Goal: Transaction & Acquisition: Purchase product/service

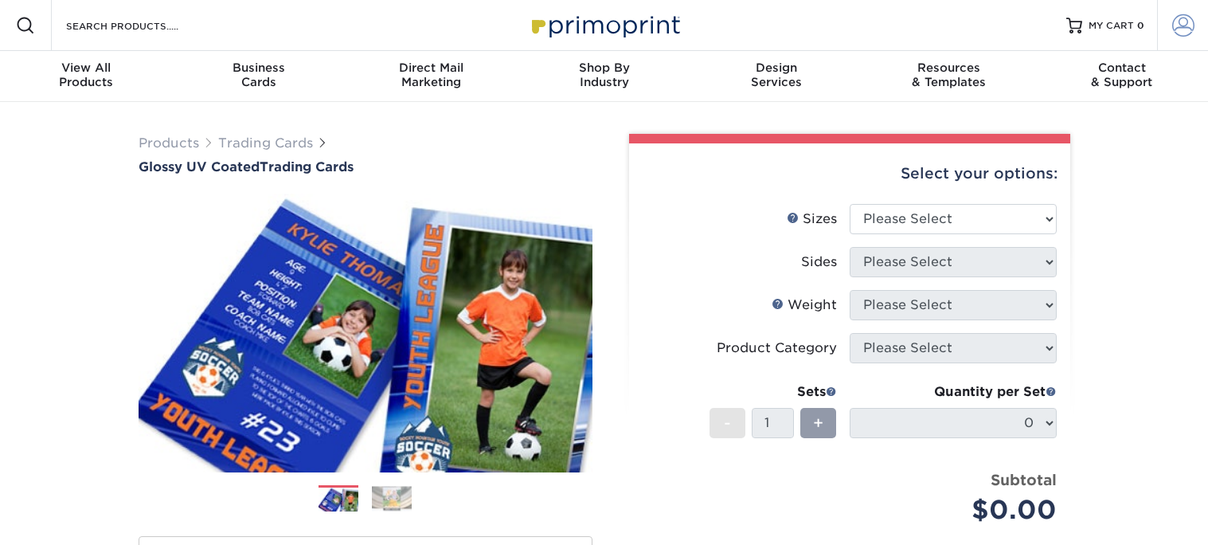
click at [1178, 23] on span at bounding box center [1183, 25] width 22 height 22
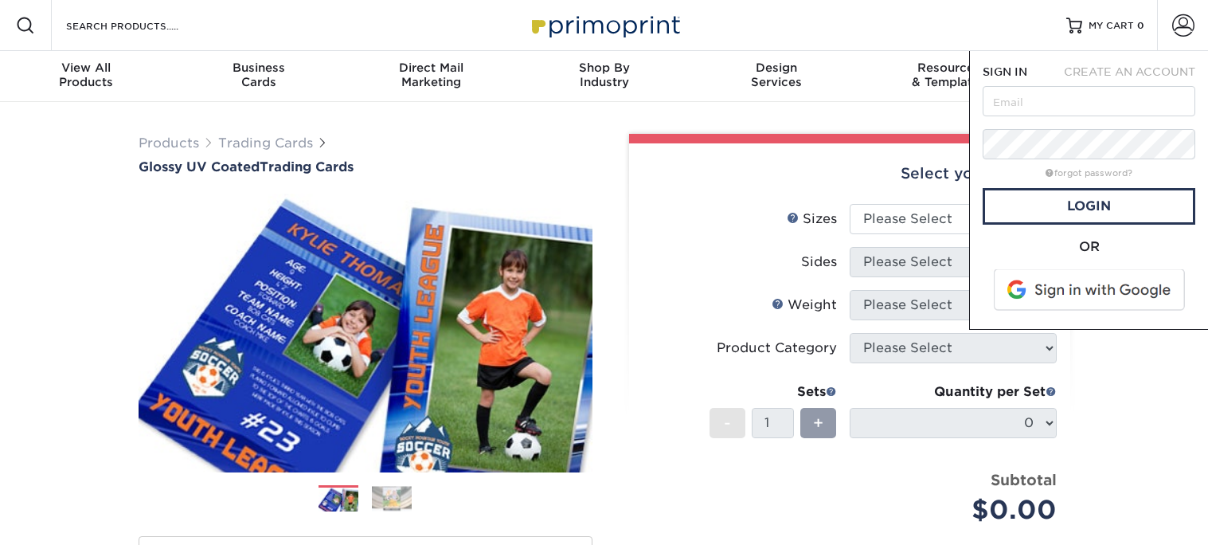
click at [1121, 297] on span at bounding box center [1090, 289] width 203 height 41
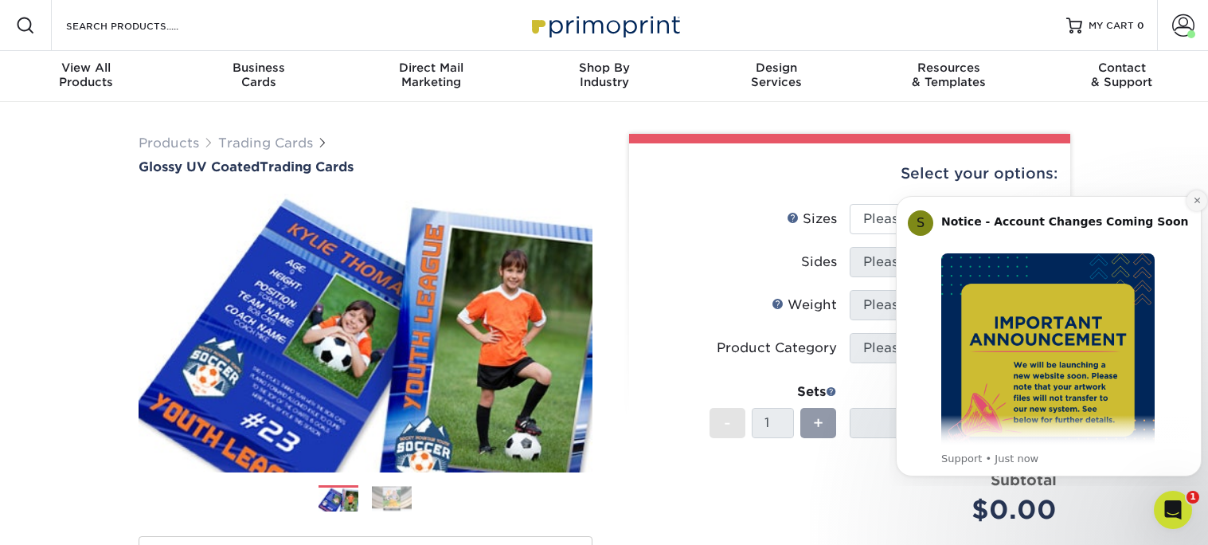
click at [1189, 206] on button "Dismiss notification" at bounding box center [1197, 200] width 21 height 21
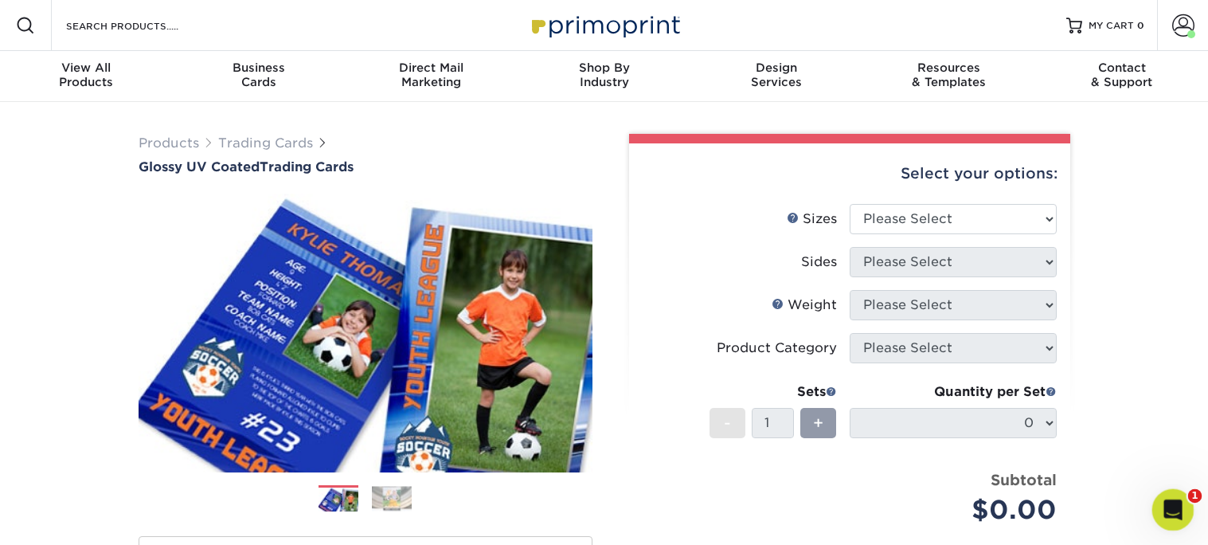
click at [1169, 503] on icon "Open Intercom Messenger" at bounding box center [1171, 508] width 26 height 26
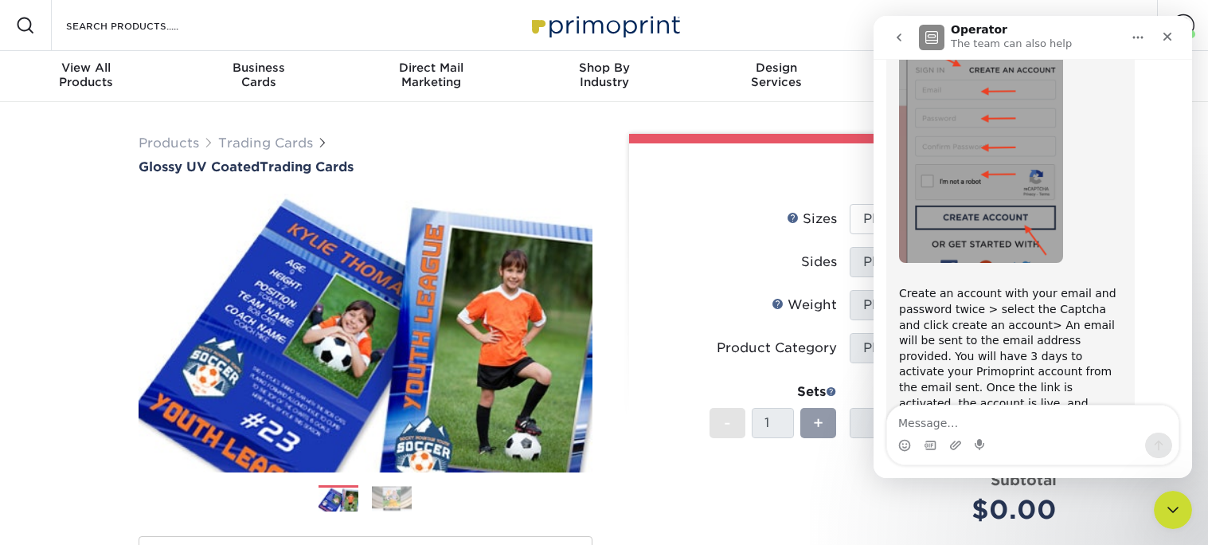
scroll to position [1798, 0]
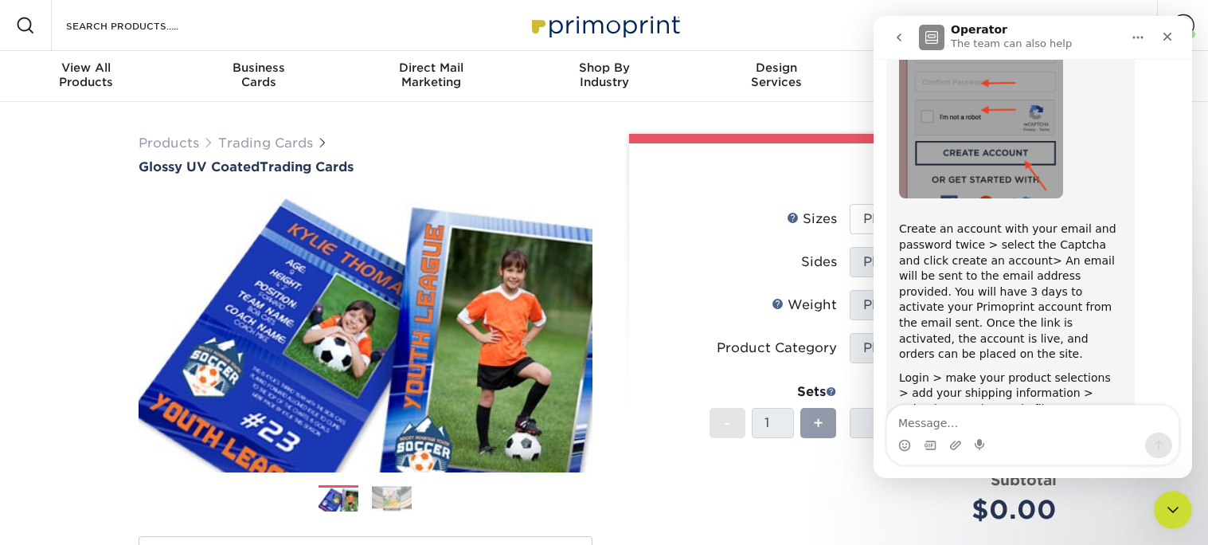
click at [743, 123] on div "Products Trading Cards Glossy UV Coated Trading Cards" at bounding box center [605, 514] width 956 height 787
click at [281, 150] on link "Trading Cards" at bounding box center [265, 142] width 95 height 15
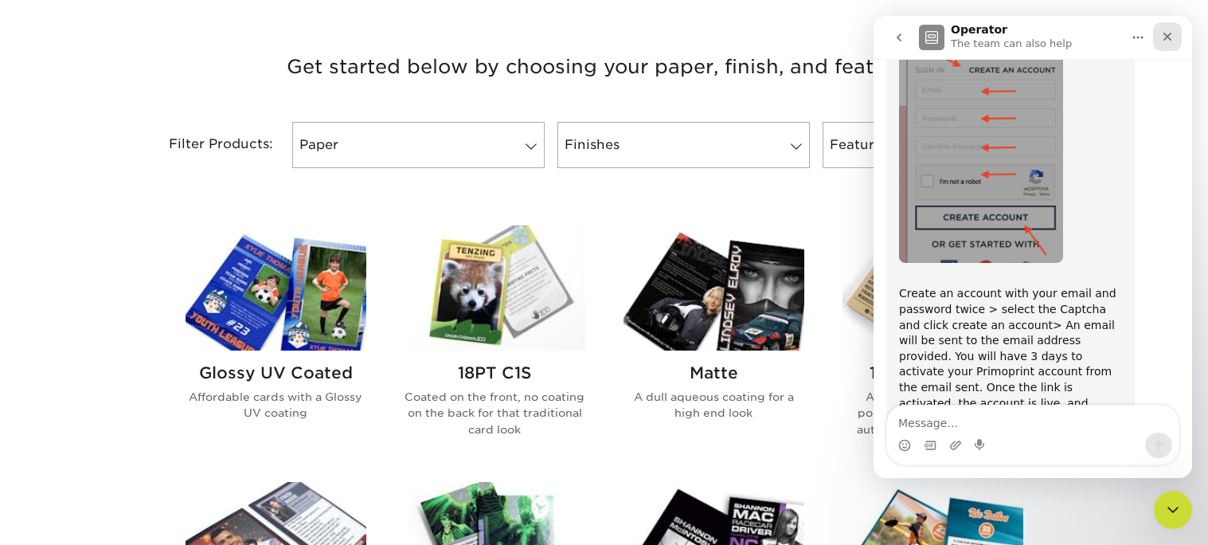
scroll to position [1798, 0]
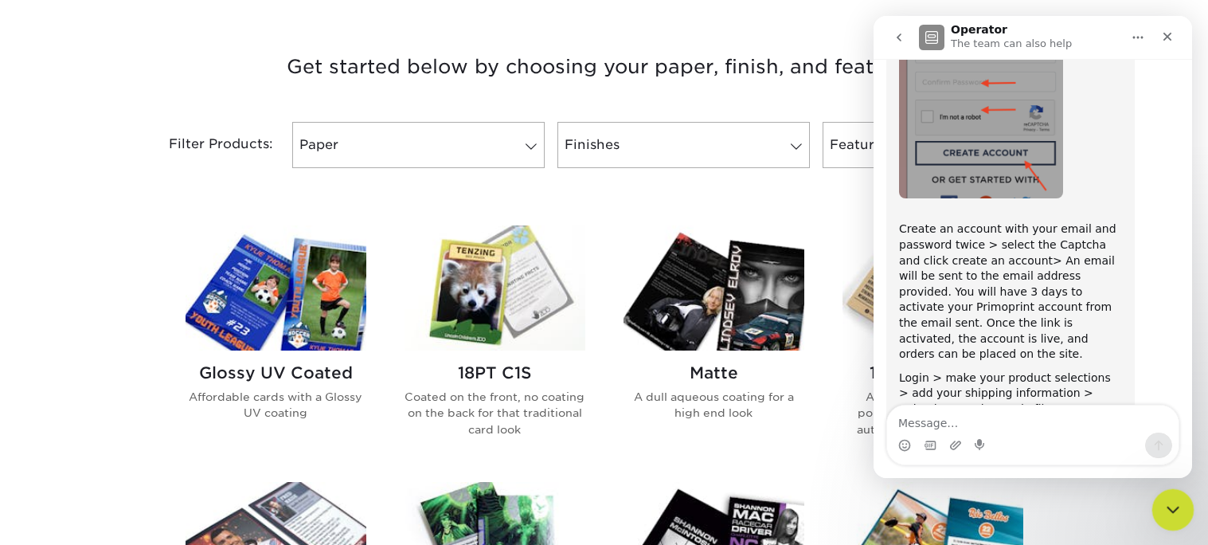
click at [1178, 522] on div "Close Intercom Messenger" at bounding box center [1171, 507] width 38 height 38
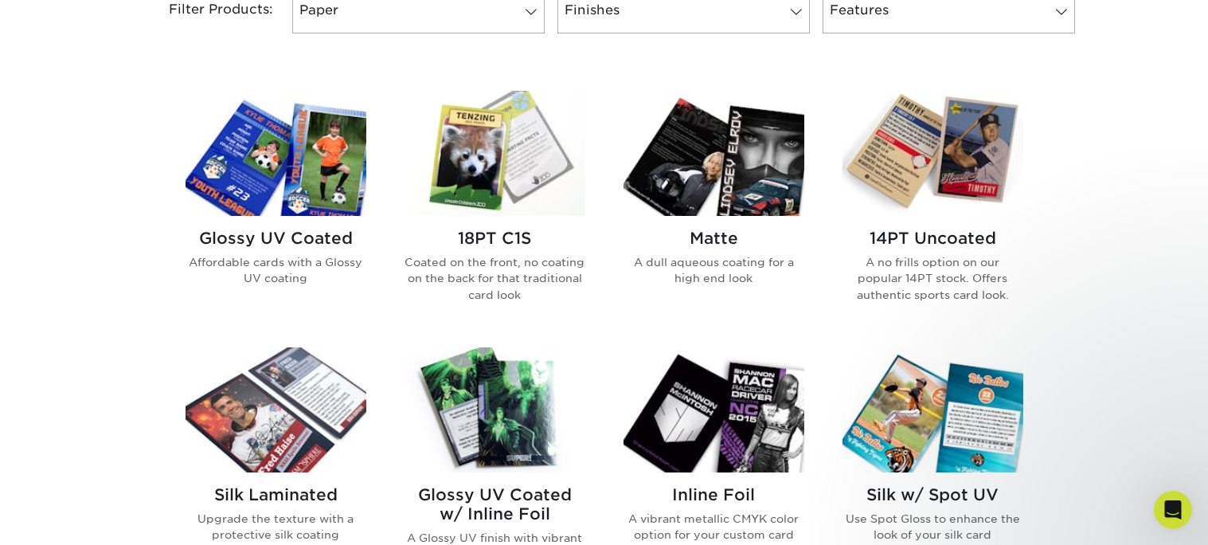
scroll to position [714, 0]
click at [500, 245] on h2 "18PT C1S" at bounding box center [495, 238] width 181 height 19
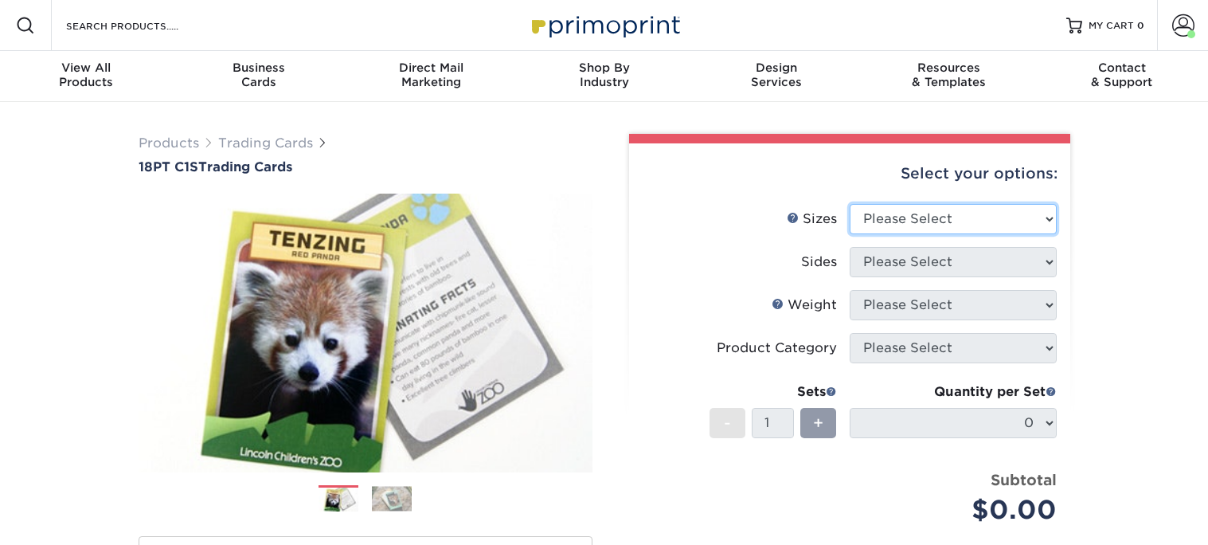
click at [979, 219] on select "Please Select 2.5" x 3.5"" at bounding box center [953, 219] width 207 height 30
select select "2.50x3.50"
click at [850, 204] on select "Please Select 2.5" x 3.5"" at bounding box center [953, 219] width 207 height 30
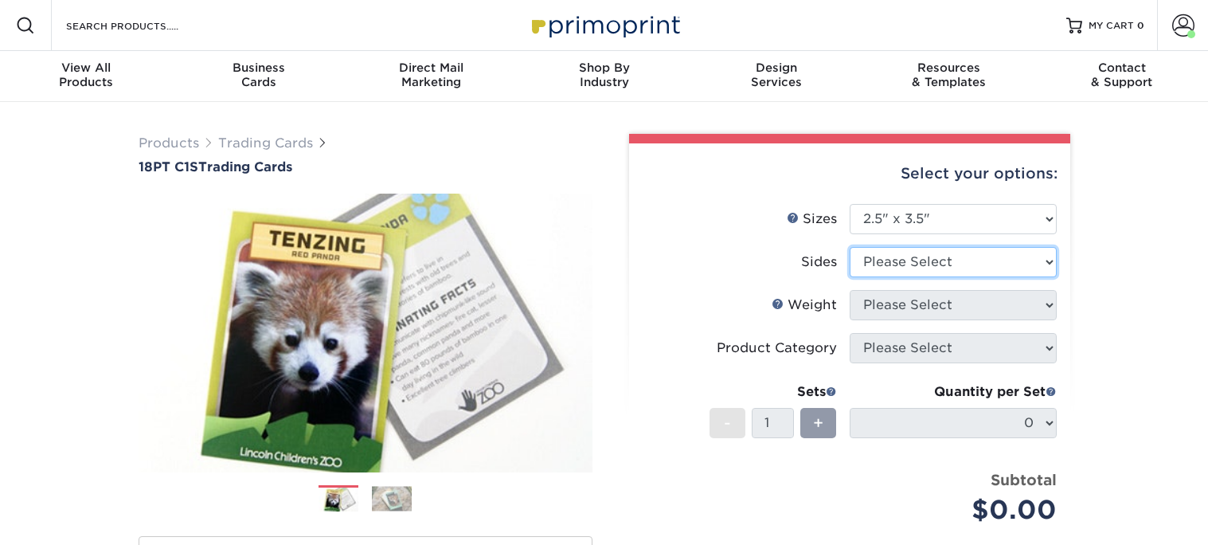
click at [948, 260] on select "Please Select Print Both Sides Print Front Only" at bounding box center [953, 262] width 207 height 30
select select "32d3c223-f82c-492b-b915-ba065a00862f"
click at [850, 247] on select "Please Select Print Both Sides Print Front Only" at bounding box center [953, 262] width 207 height 30
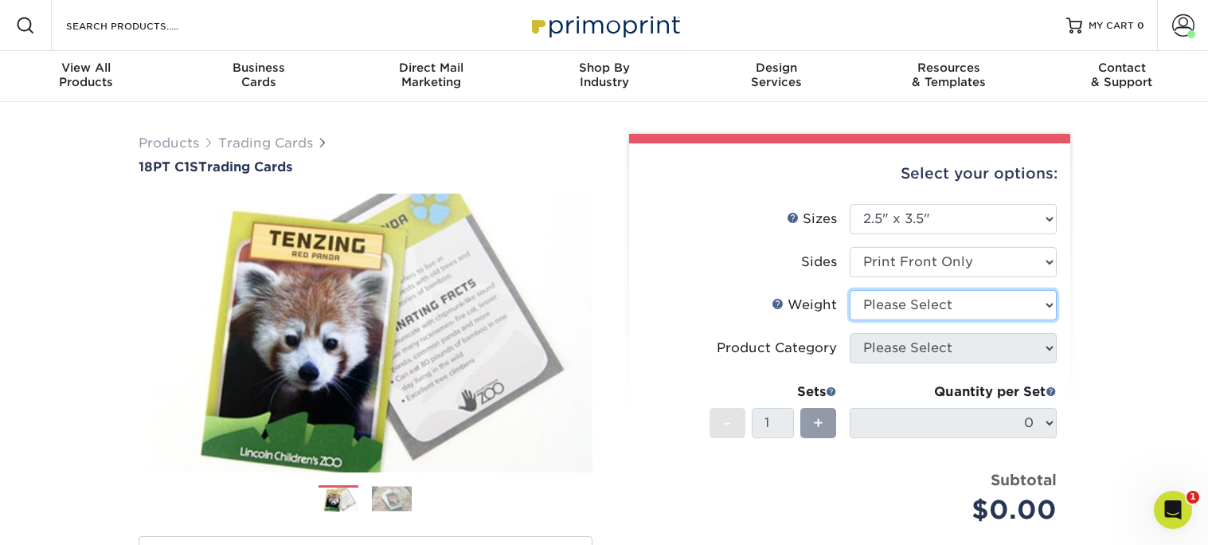
click at [944, 308] on select "Please Select 18PT C1S" at bounding box center [953, 305] width 207 height 30
select select "18PTC1S"
click at [850, 290] on select "Please Select 18PT C1S" at bounding box center [953, 305] width 207 height 30
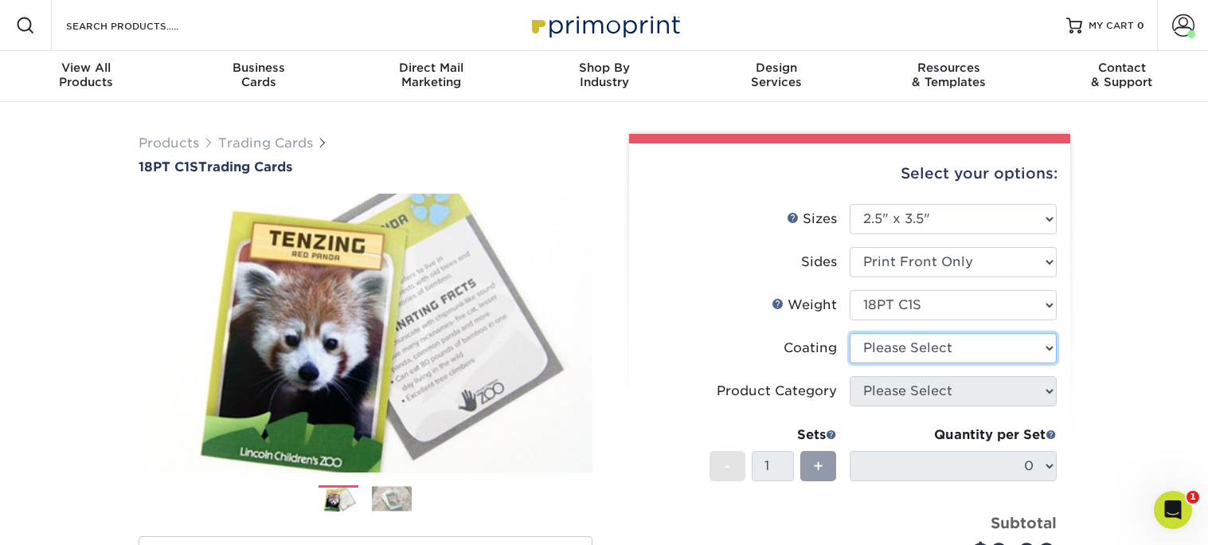
click at [984, 341] on select at bounding box center [953, 348] width 207 height 30
click at [850, 333] on select at bounding box center [953, 348] width 207 height 30
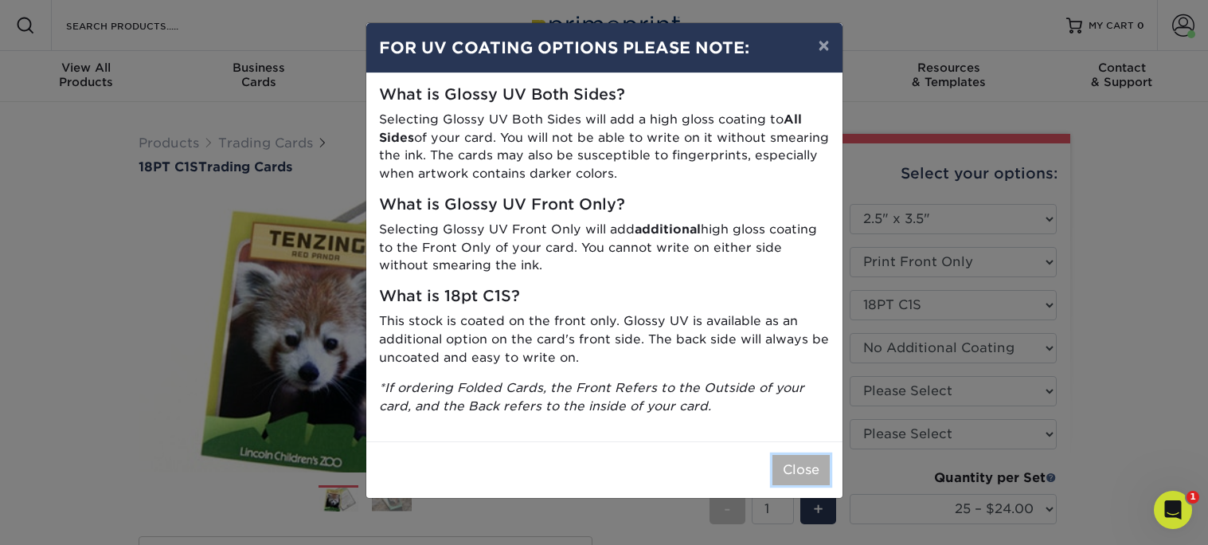
click at [808, 464] on button "Close" at bounding box center [801, 470] width 57 height 30
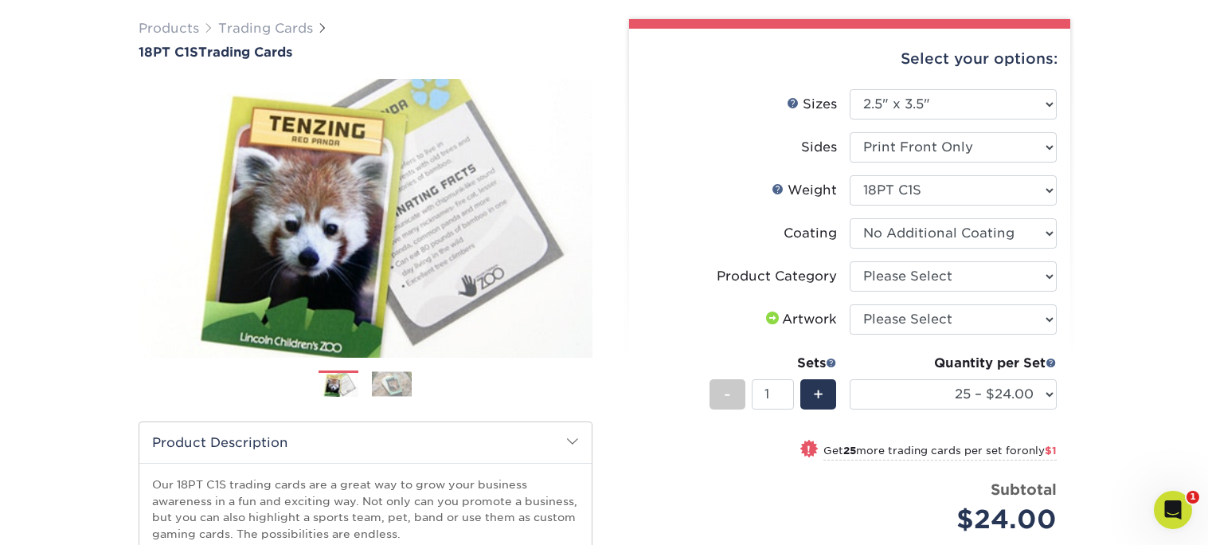
scroll to position [117, 0]
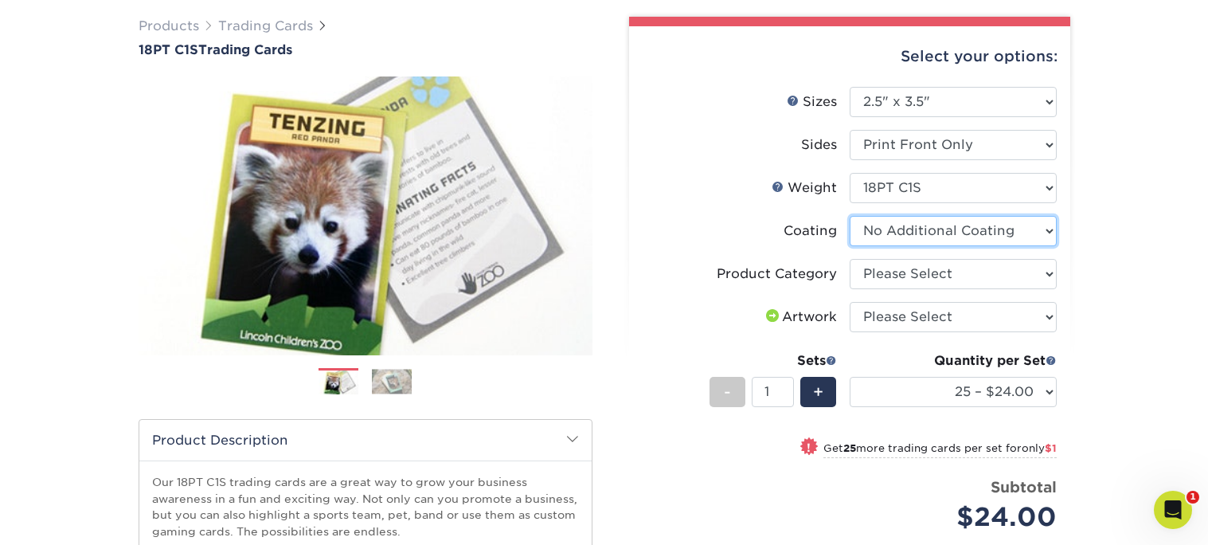
click at [987, 233] on select at bounding box center [953, 231] width 207 height 30
select select "1e8116af-acfc-44b1-83dc-8181aa338834"
click at [850, 216] on select at bounding box center [953, 231] width 207 height 30
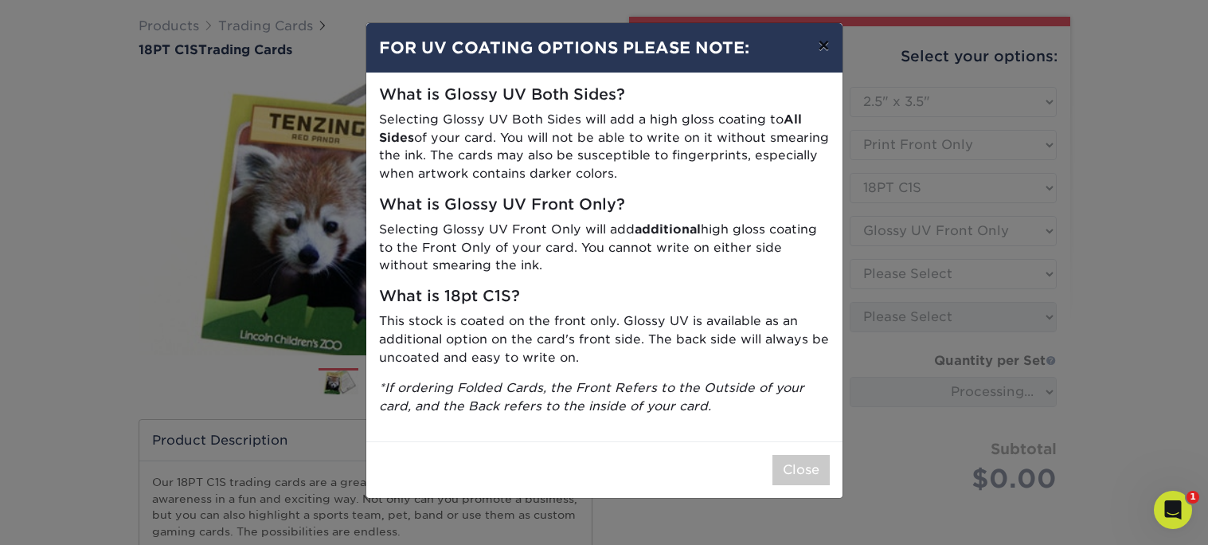
click at [820, 42] on button "×" at bounding box center [823, 45] width 37 height 45
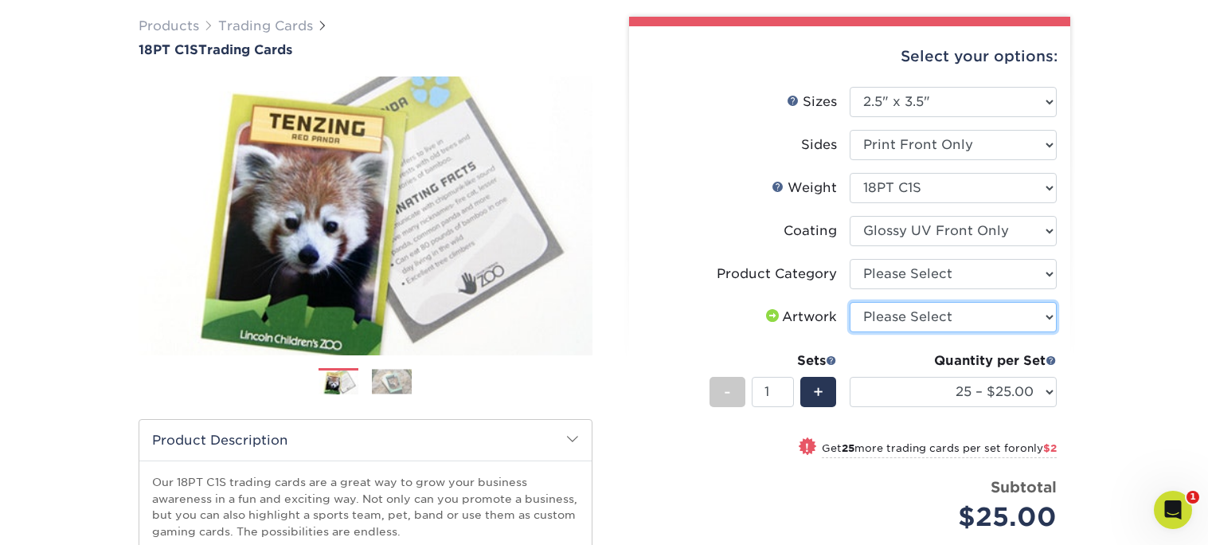
click at [923, 323] on select "Please Select I will upload files I need a design - $100" at bounding box center [953, 317] width 207 height 30
select select "upload"
click at [850, 302] on select "Please Select I will upload files I need a design - $100" at bounding box center [953, 317] width 207 height 30
click at [897, 290] on li "Product Category Please Select Trading Cards" at bounding box center [850, 280] width 414 height 43
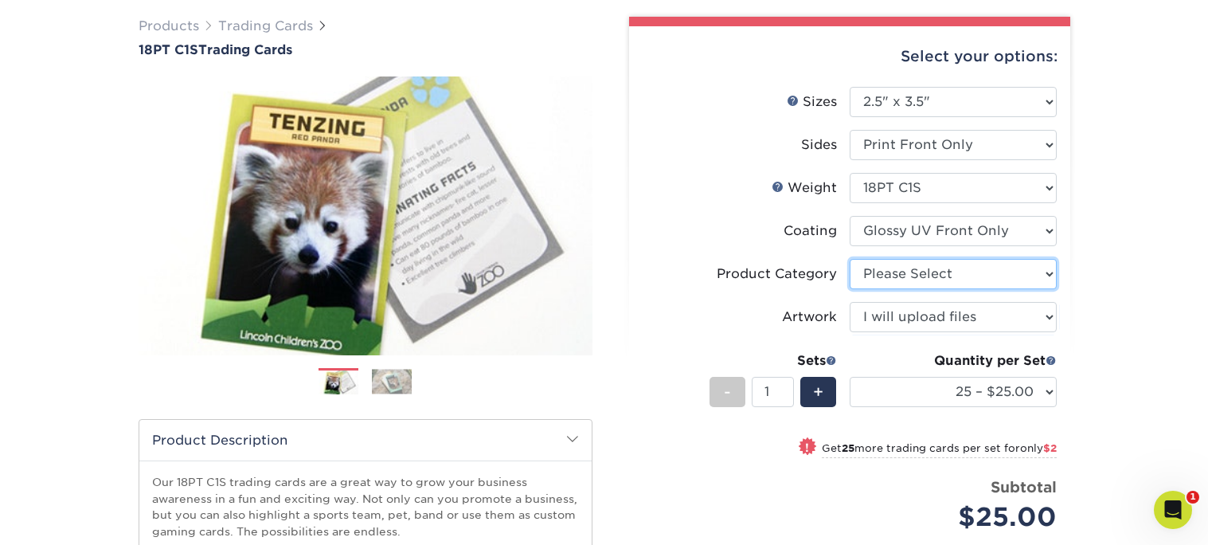
click at [891, 285] on select "Please Select Trading Cards" at bounding box center [953, 274] width 207 height 30
select select "c2f9bce9-36c2-409d-b101-c29d9d031e18"
click at [850, 259] on select "Please Select Trading Cards" at bounding box center [953, 274] width 207 height 30
click at [1182, 498] on div "Open Intercom Messenger" at bounding box center [1171, 507] width 53 height 53
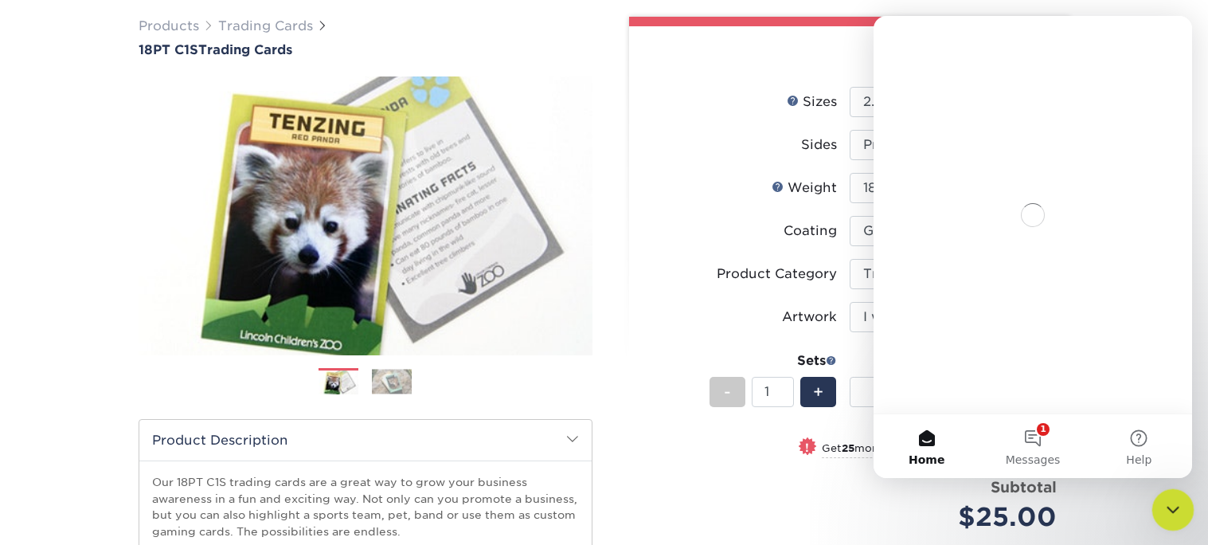
scroll to position [0, 0]
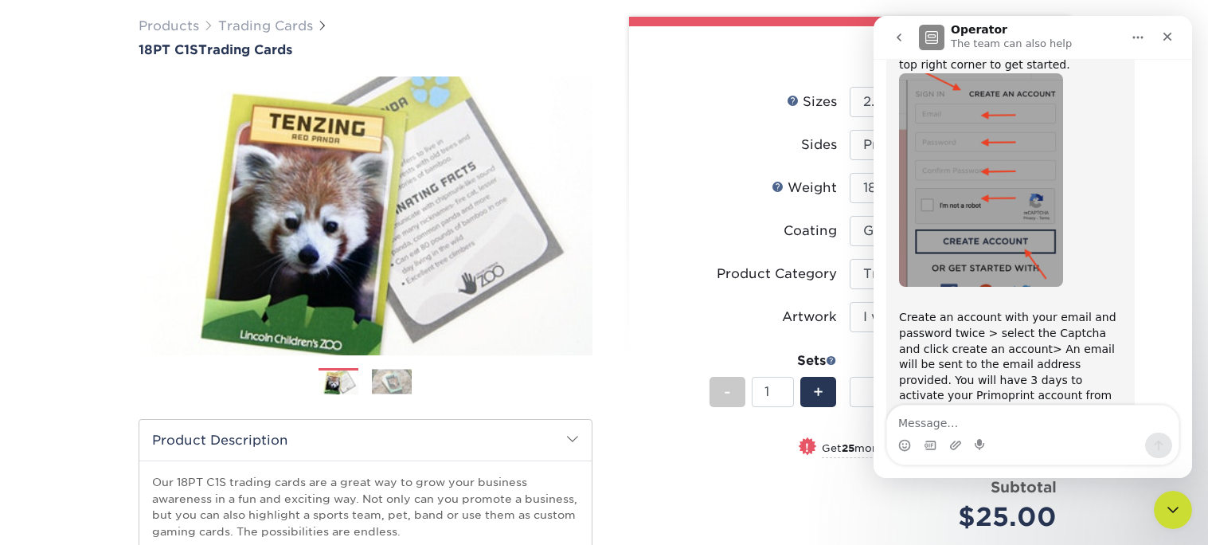
scroll to position [1798, 0]
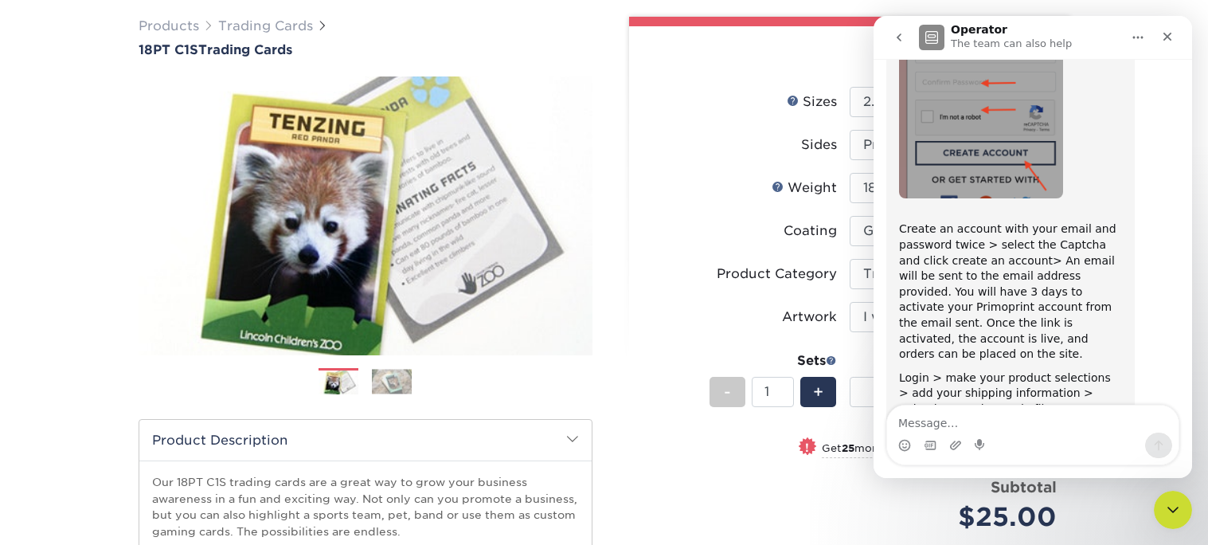
click at [1151, 317] on div "Good morning! This looks like a fun project for your students! :) Sure! We offe…" at bounding box center [1033, 151] width 293 height 853
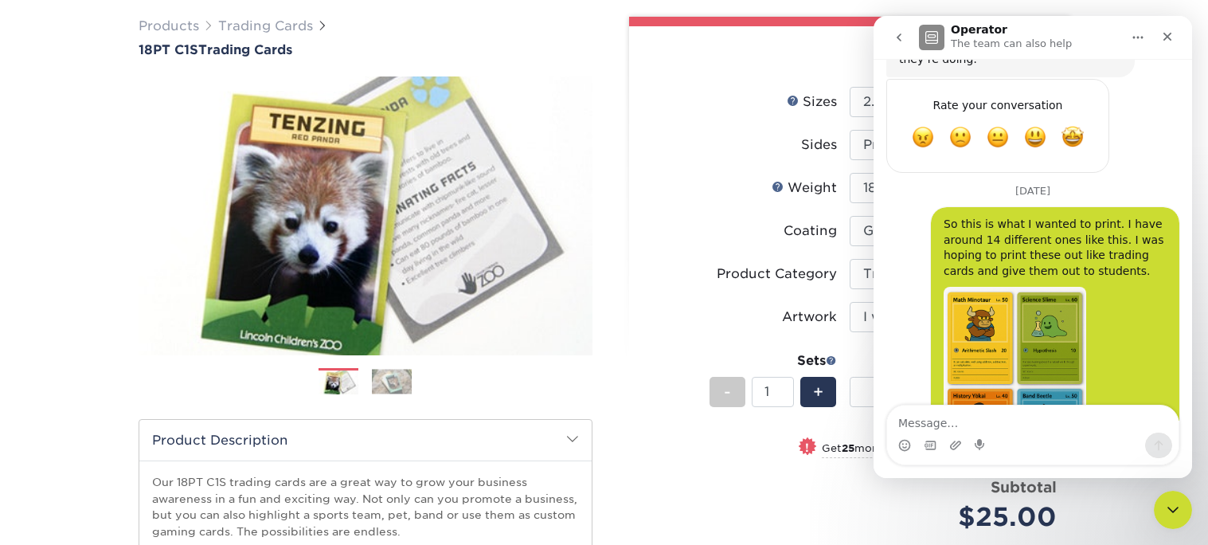
scroll to position [1339, 0]
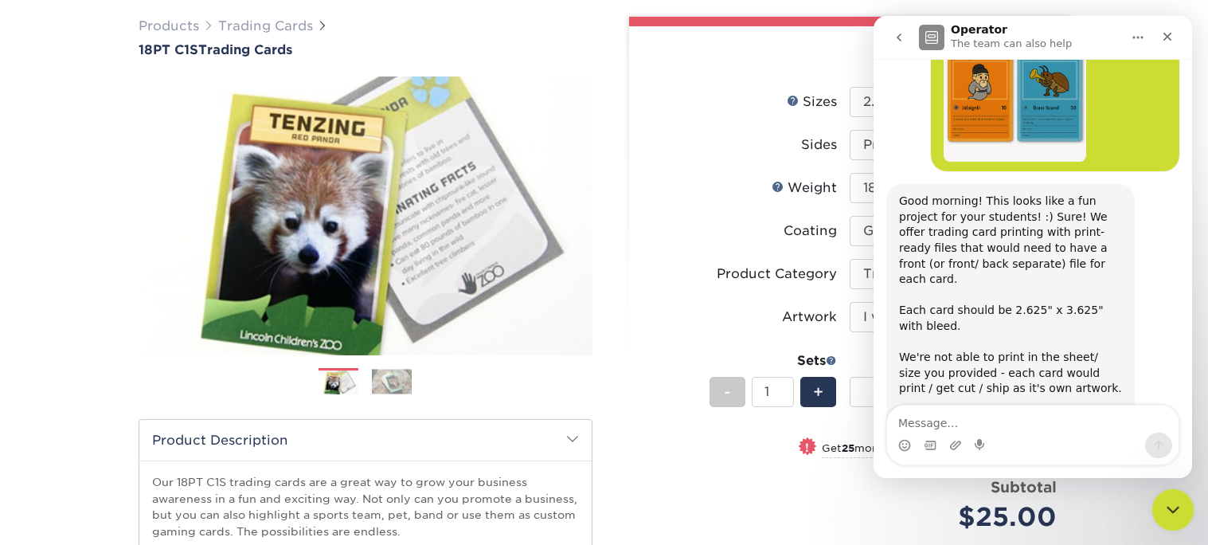
click at [1164, 495] on div "Close Intercom Messenger" at bounding box center [1171, 507] width 38 height 38
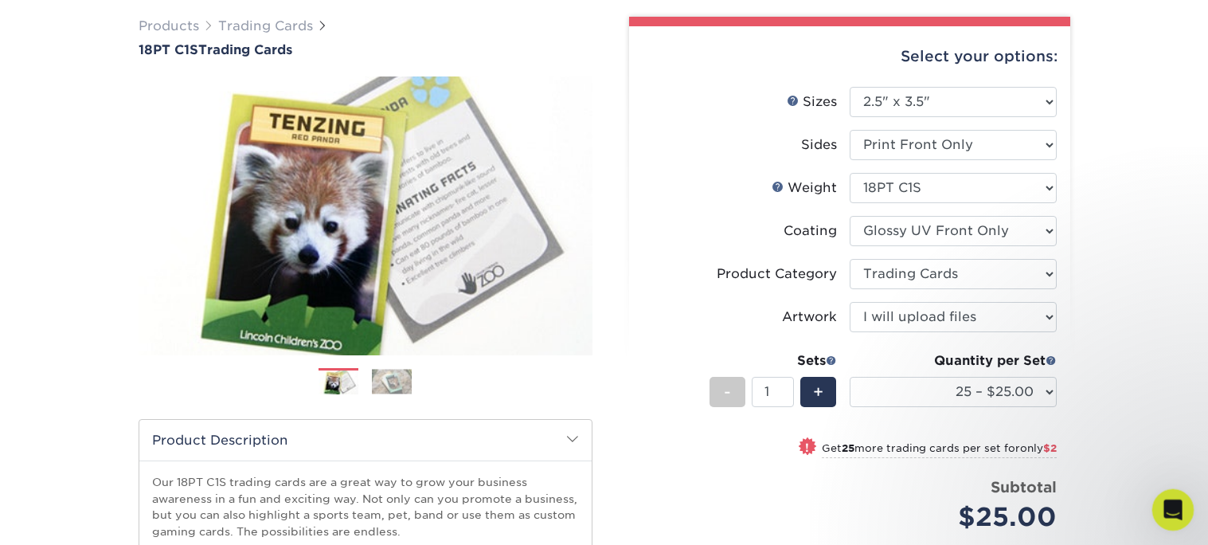
scroll to position [1798, 0]
click at [1164, 495] on div "Open Intercom Messenger" at bounding box center [1171, 507] width 53 height 53
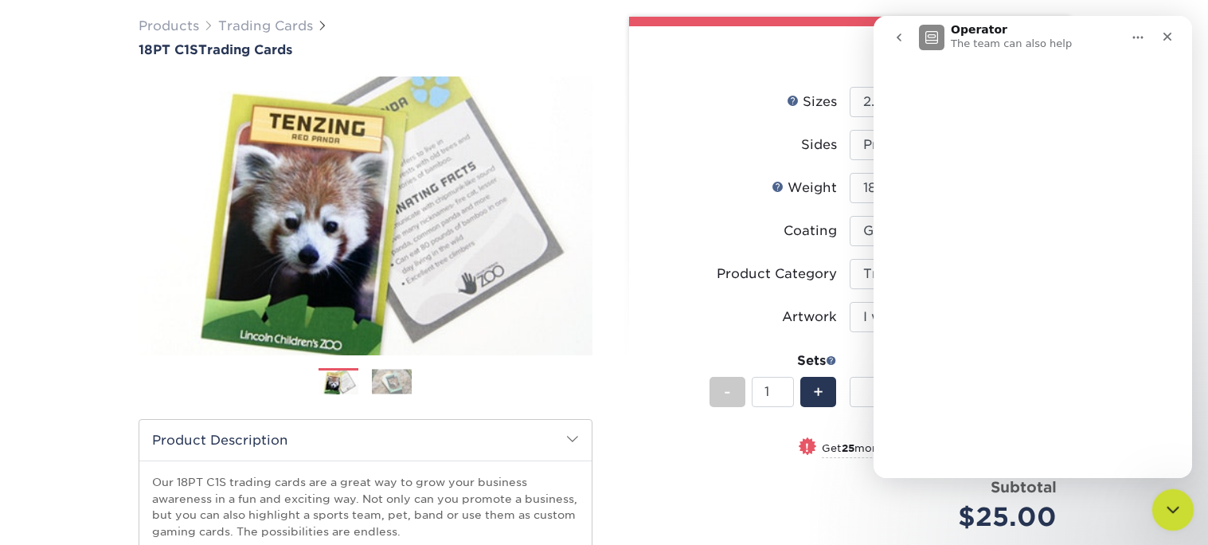
click at [1164, 495] on div "Close Intercom Messenger" at bounding box center [1171, 507] width 38 height 38
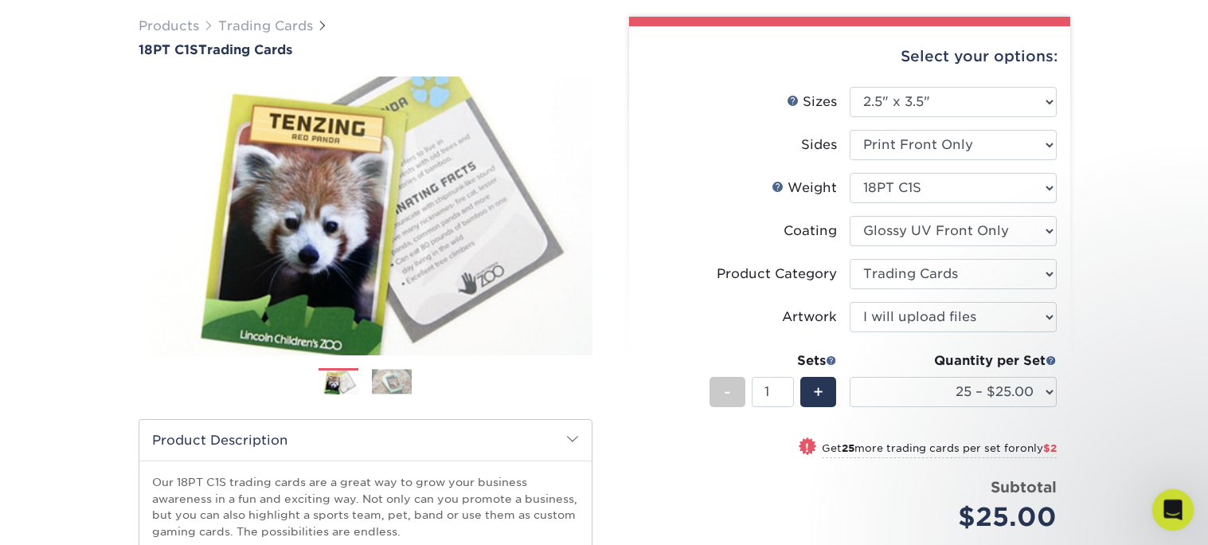
click at [1164, 495] on div "Open Intercom Messenger" at bounding box center [1171, 507] width 53 height 53
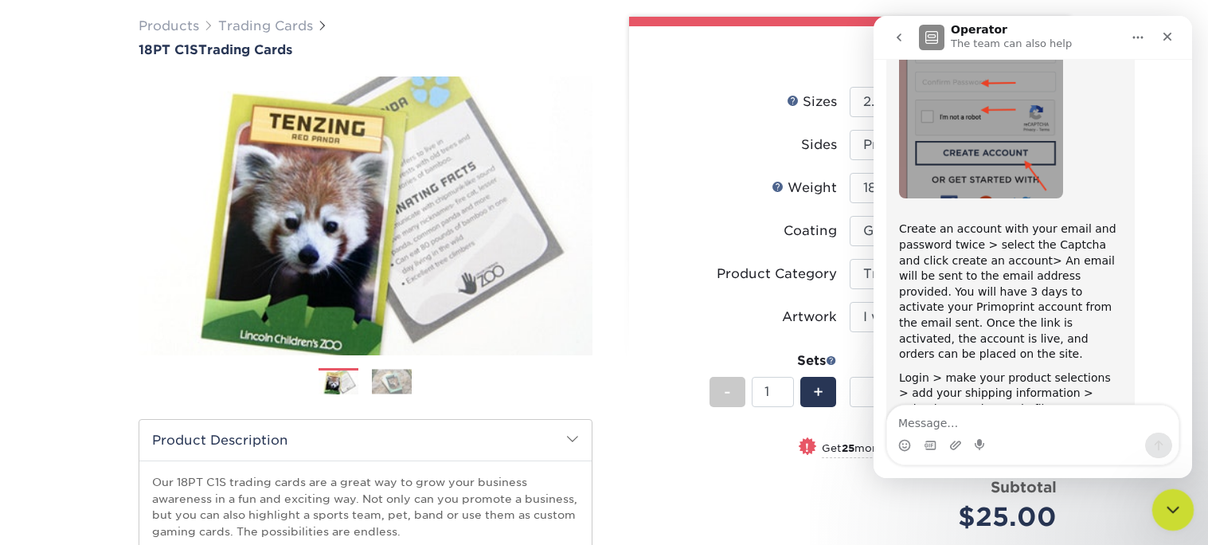
click at [1161, 491] on div "Close Intercom Messenger" at bounding box center [1171, 507] width 38 height 38
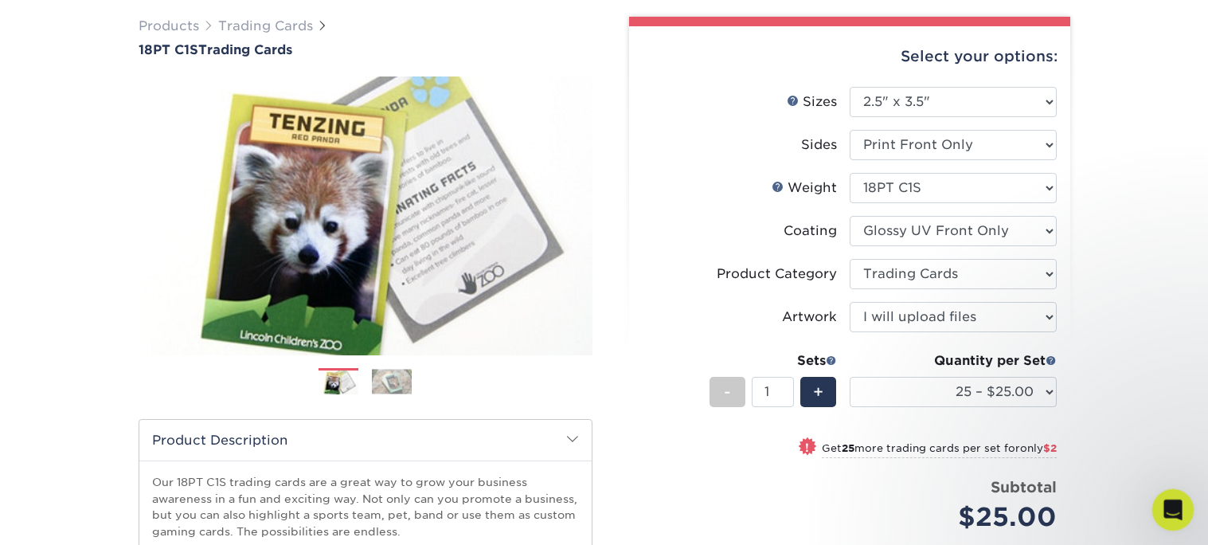
scroll to position [0, 0]
click at [1164, 495] on div "Open Intercom Messenger" at bounding box center [1171, 507] width 53 height 53
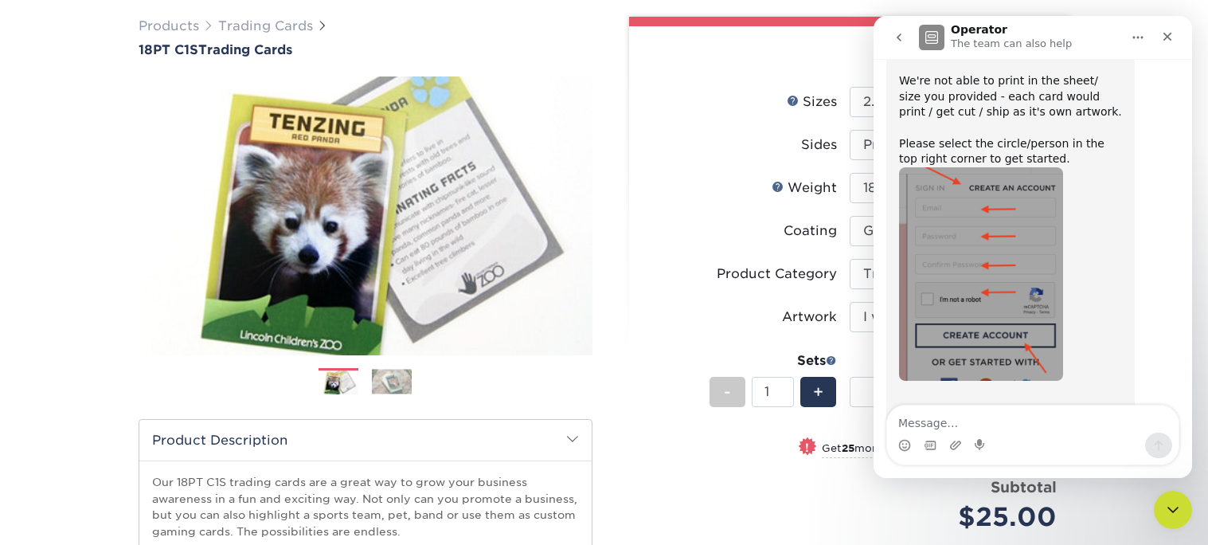
scroll to position [1798, 0]
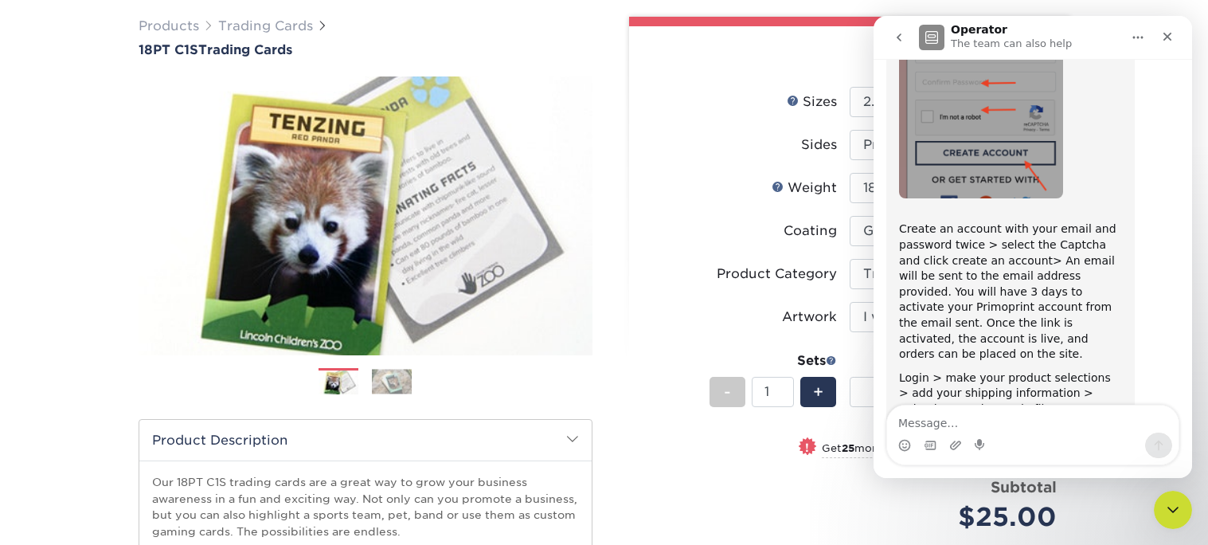
click at [1193, 389] on div "Products Trading Cards 18PT C1S Trading Cards Previous Next show more" at bounding box center [604, 402] width 1208 height 834
click at [1192, 364] on div "Products Trading Cards 18PT C1S Trading Cards Previous Next show more" at bounding box center [604, 402] width 1208 height 834
click at [1012, 440] on div "Please let us know if you have any questions. We're here until 5p EST. Have a w…" at bounding box center [1010, 487] width 223 height 94
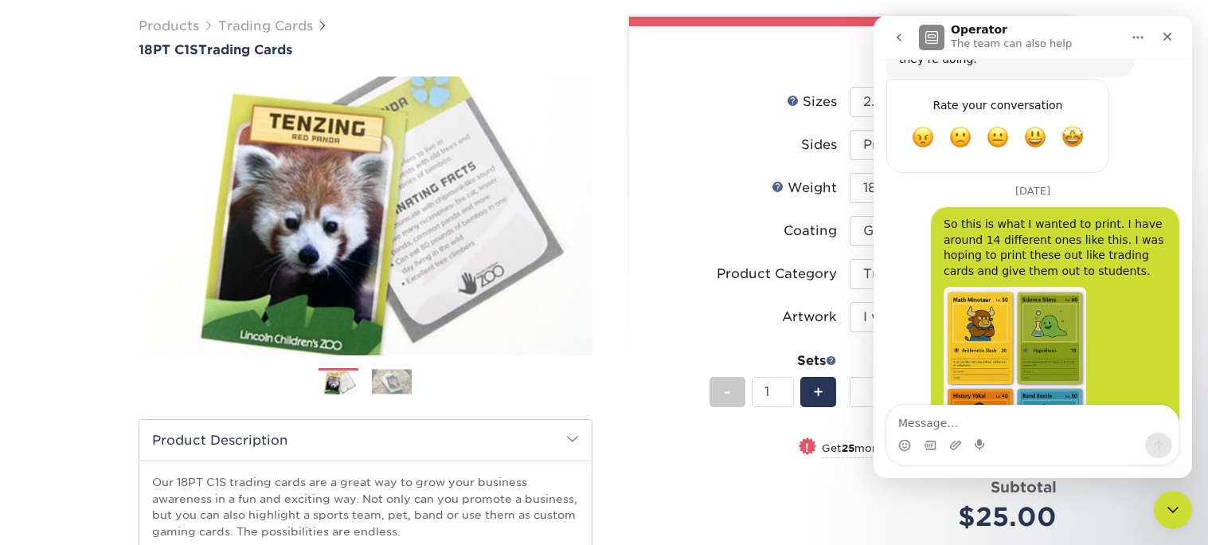
scroll to position [1339, 0]
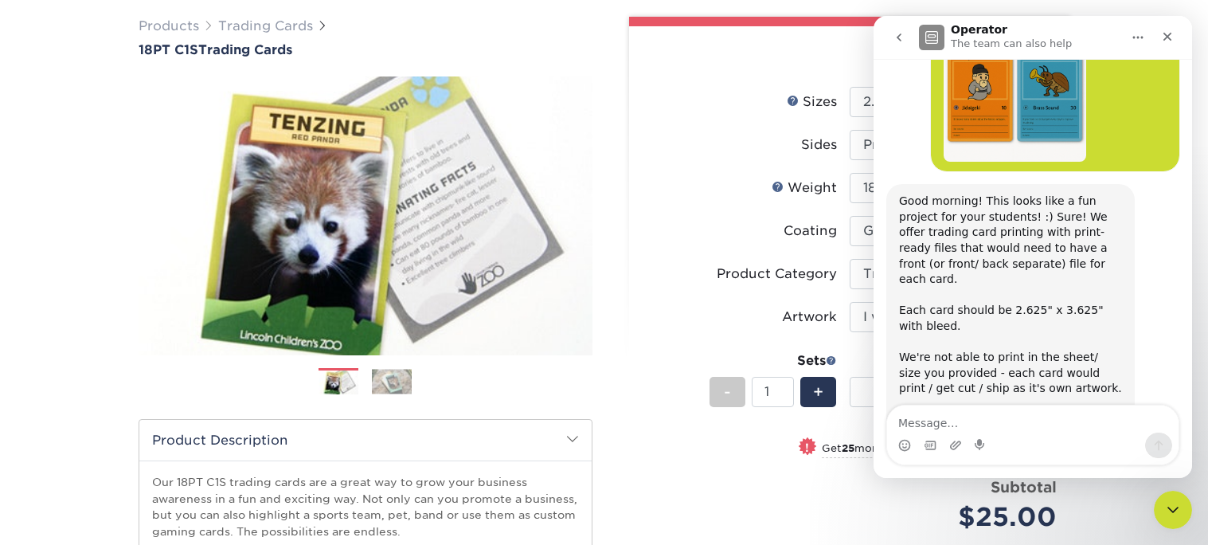
click at [664, 26] on div "Select your options:" at bounding box center [850, 56] width 416 height 61
click at [1140, 508] on div "Products Trading Cards 18PT C1S Trading Cards Previous Next show more" at bounding box center [604, 402] width 1208 height 834
click at [1160, 510] on div "Close Intercom Messenger" at bounding box center [1171, 507] width 38 height 38
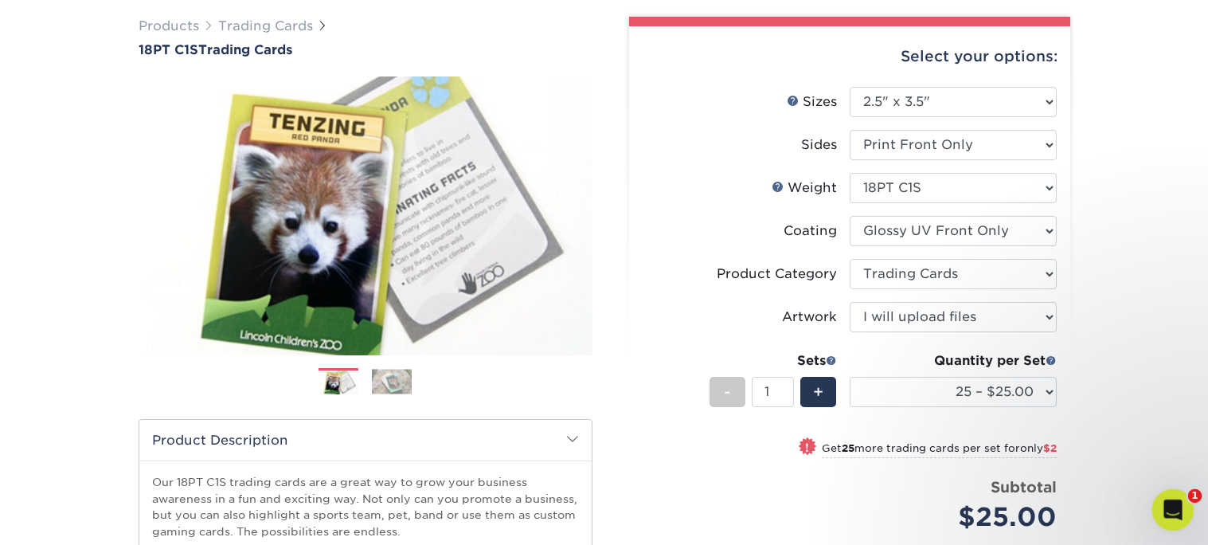
scroll to position [0, 0]
click at [1187, 490] on div "Open Intercom Messenger" at bounding box center [1171, 507] width 38 height 38
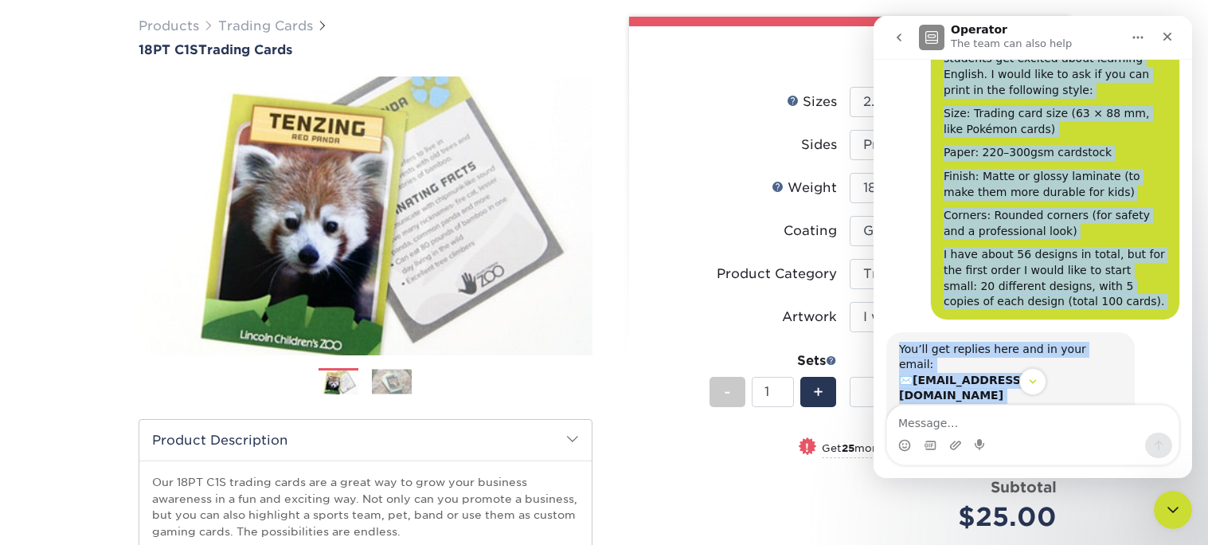
scroll to position [147, 0]
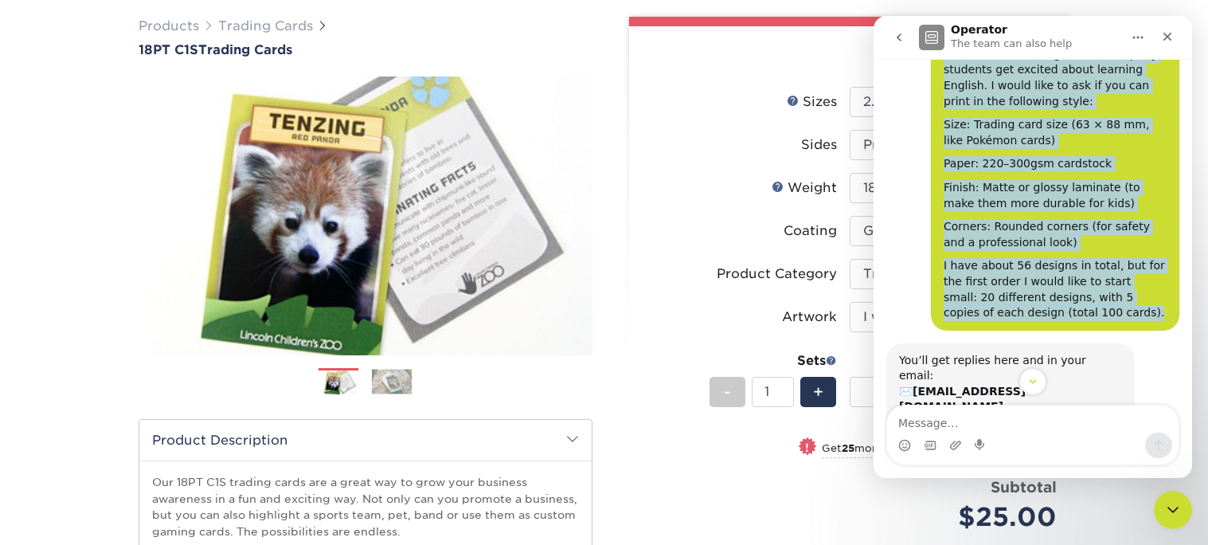
drag, startPoint x: 944, startPoint y: 123, endPoint x: 1079, endPoint y: 306, distance: 227.2
click at [1079, 306] on div "Hello, I’m an English teacher in Japan, and I’m creating school-based trading c…" at bounding box center [1055, 156] width 249 height 348
copy div "Hello, I’m an English teacher in Japan, and I’m creating school-based trading c…"
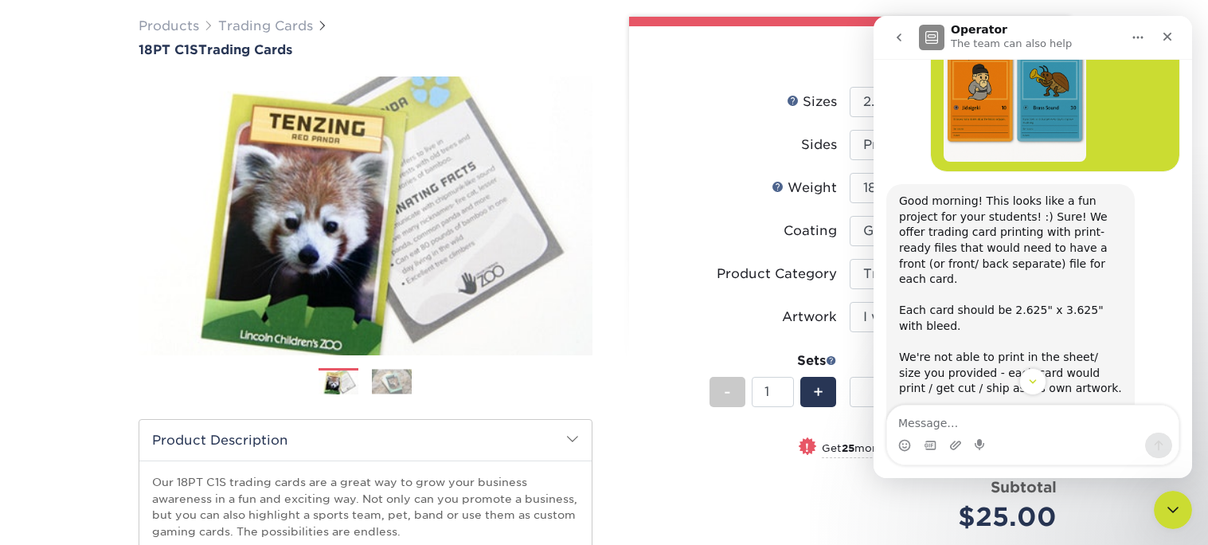
scroll to position [1333, 0]
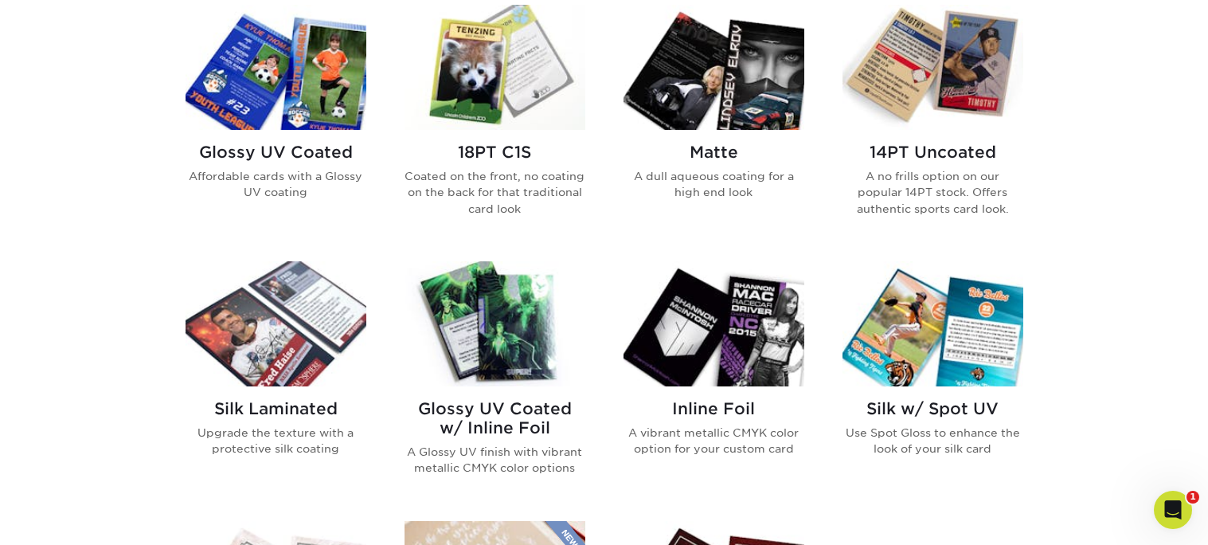
scroll to position [797, 0]
